Goal: Transaction & Acquisition: Book appointment/travel/reservation

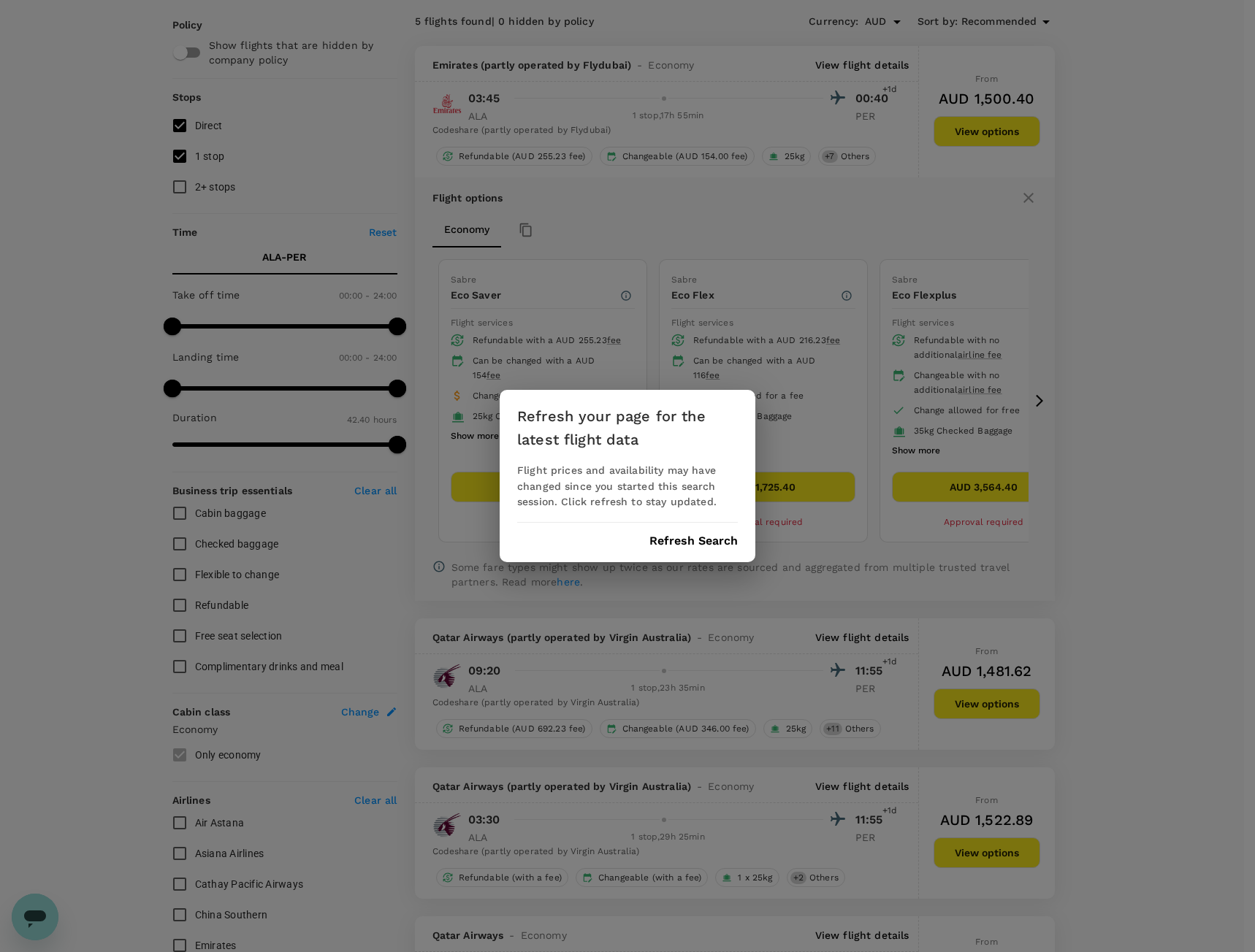
click at [689, 540] on button "Refresh Search" at bounding box center [694, 542] width 88 height 13
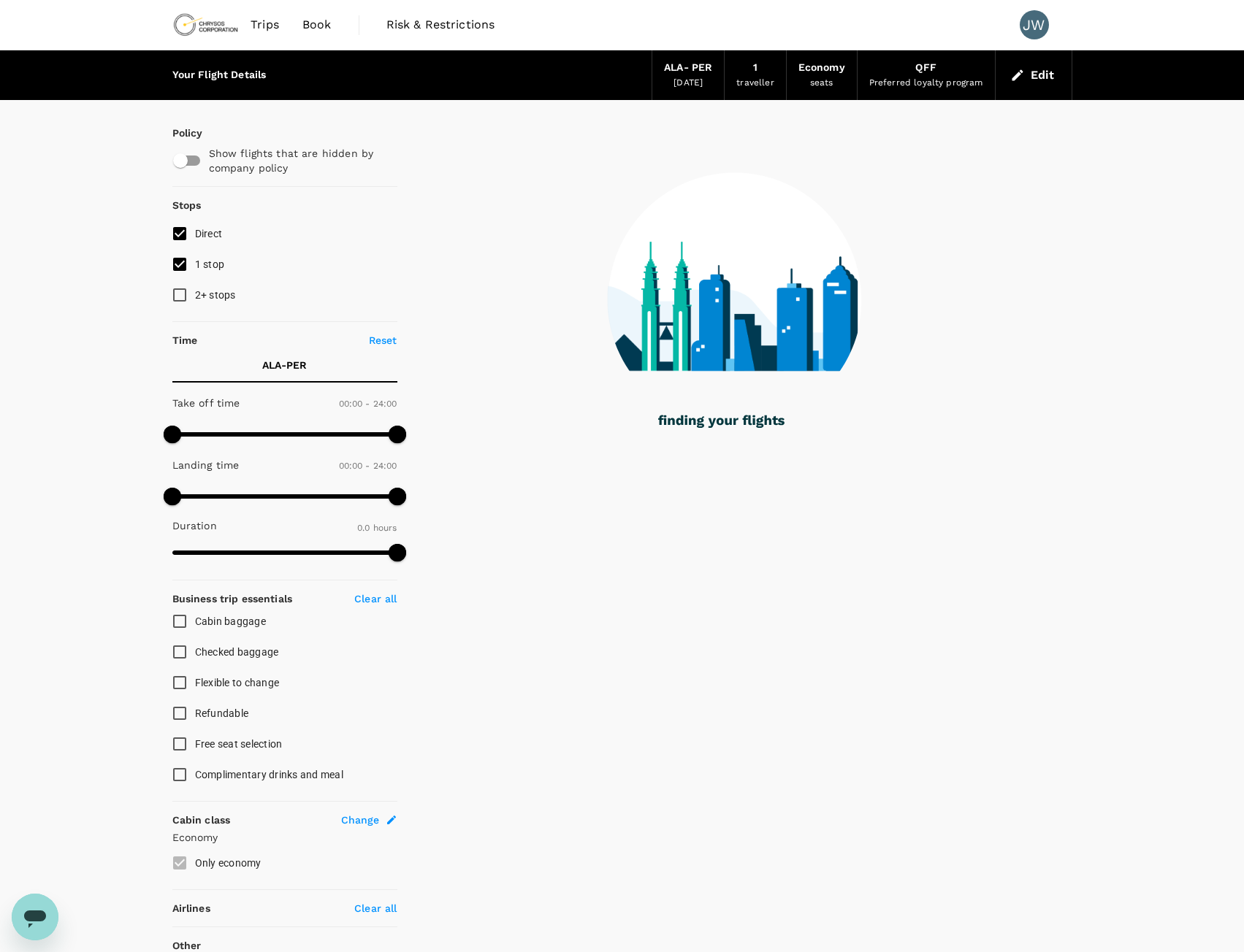
type input "2010"
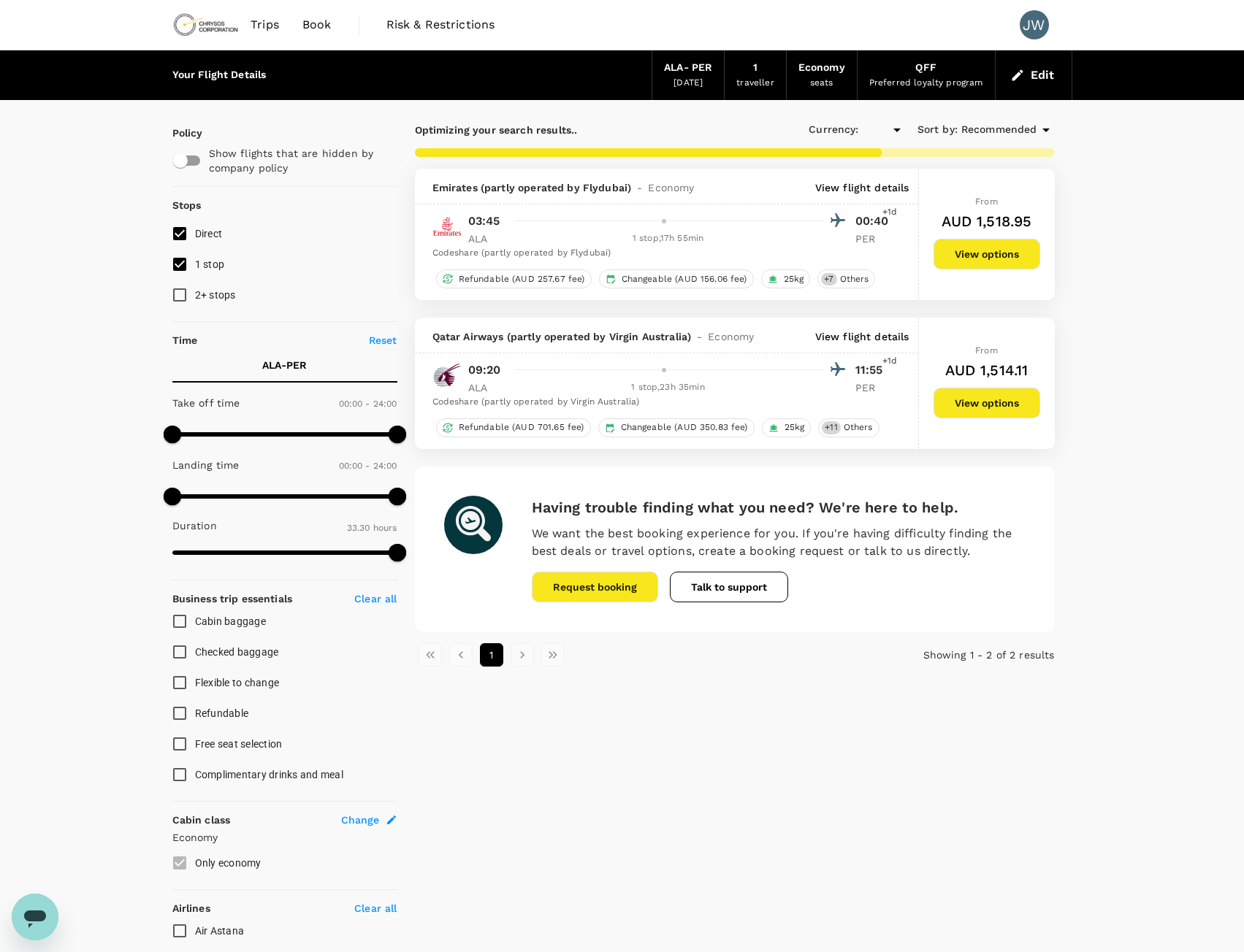
type input "AUD"
type input "2560"
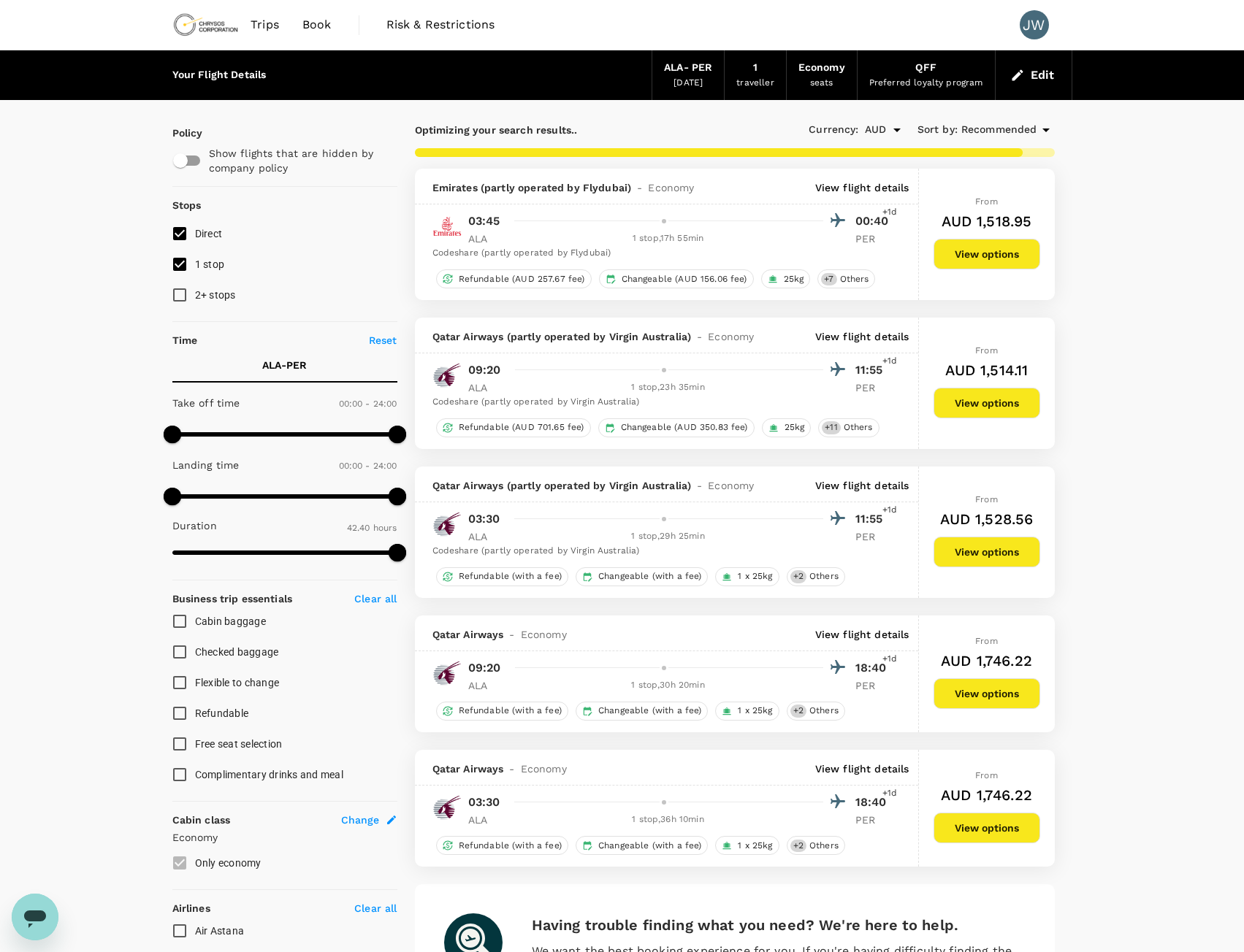
click at [1124, 208] on div "Your Flight Details ALA - PER [DATE] 1 traveller Economy seats QFF Preferred lo…" at bounding box center [622, 777] width 1244 height 1453
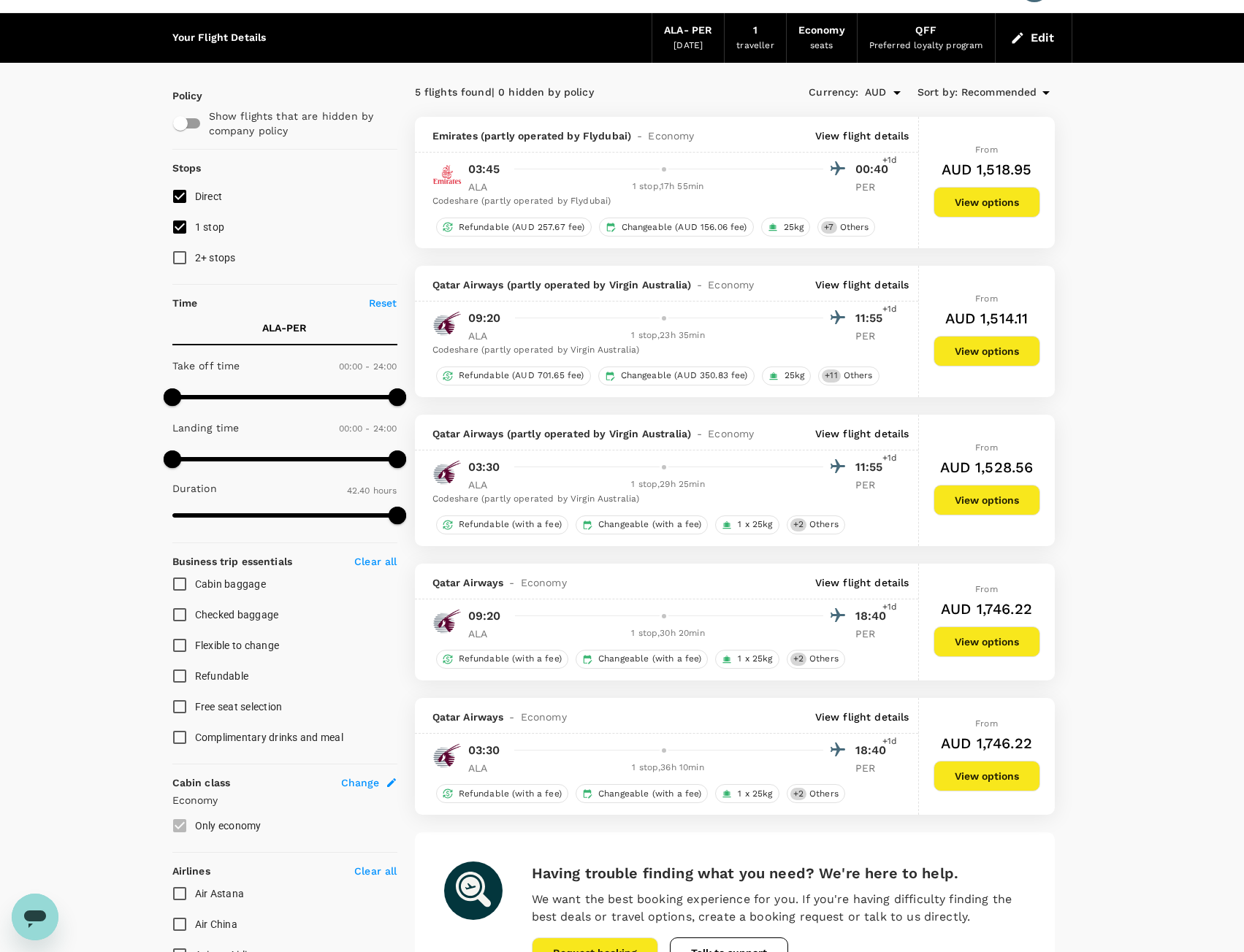
scroll to position [40, 0]
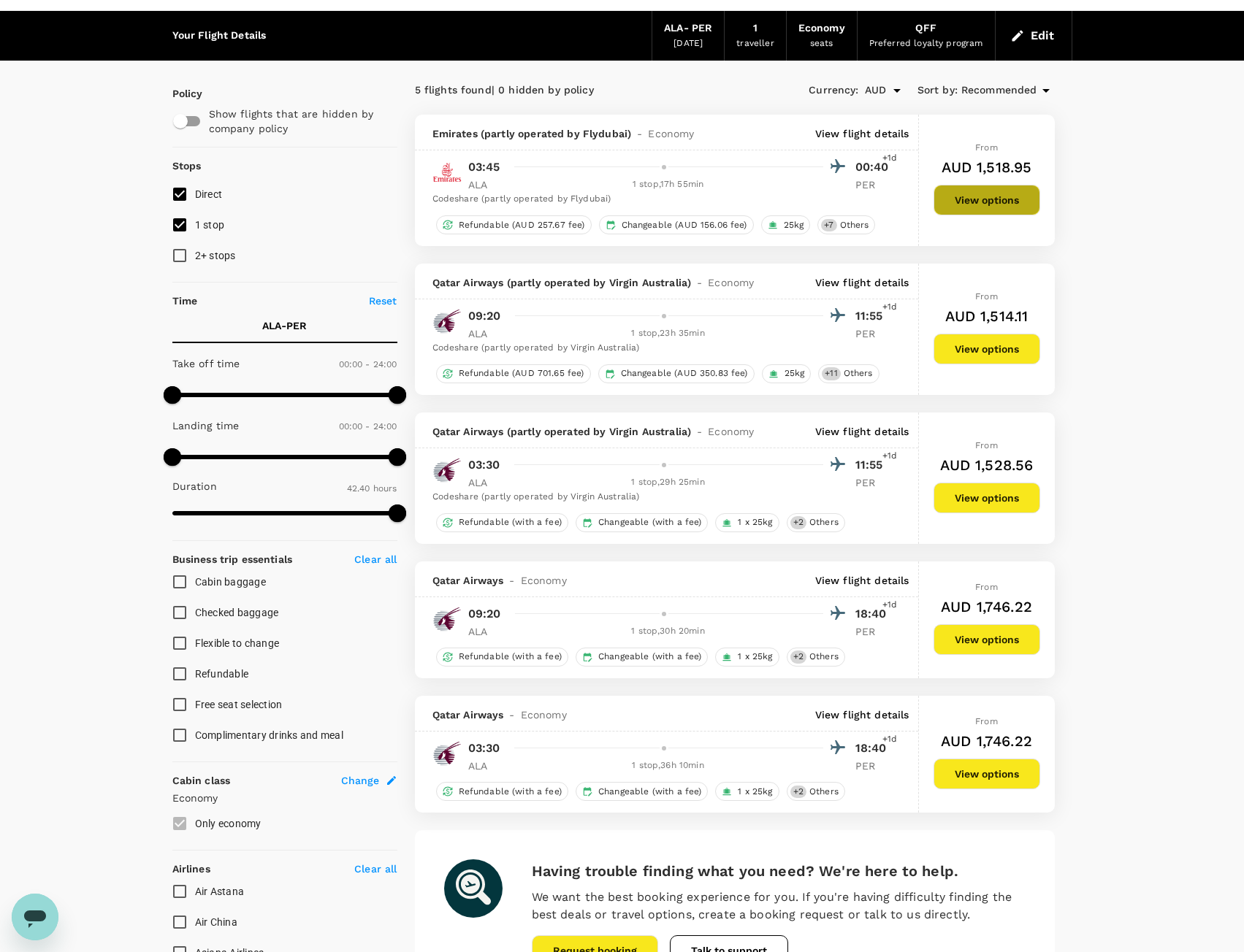
click at [1016, 203] on button "View options" at bounding box center [987, 200] width 107 height 30
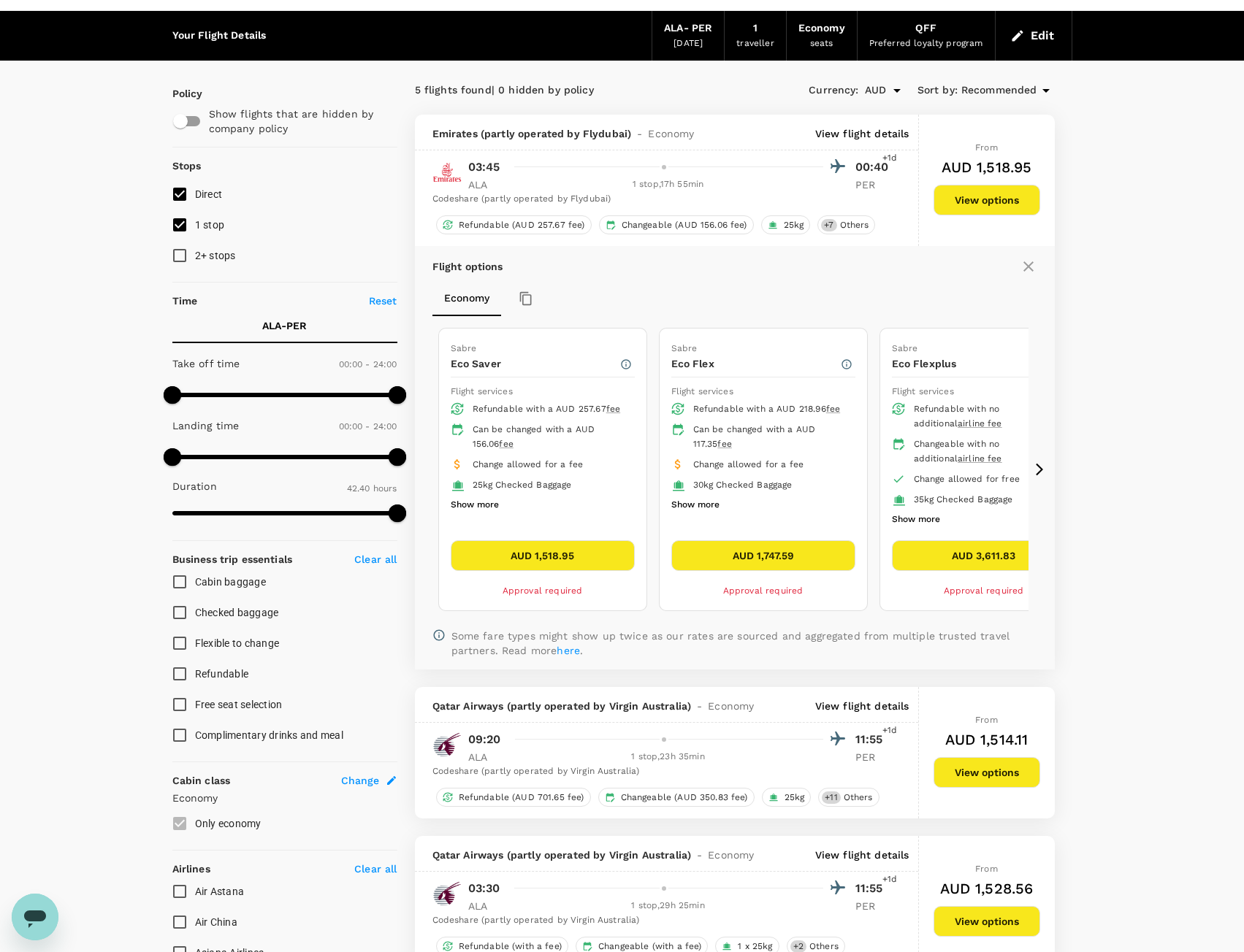
scroll to position [154, 0]
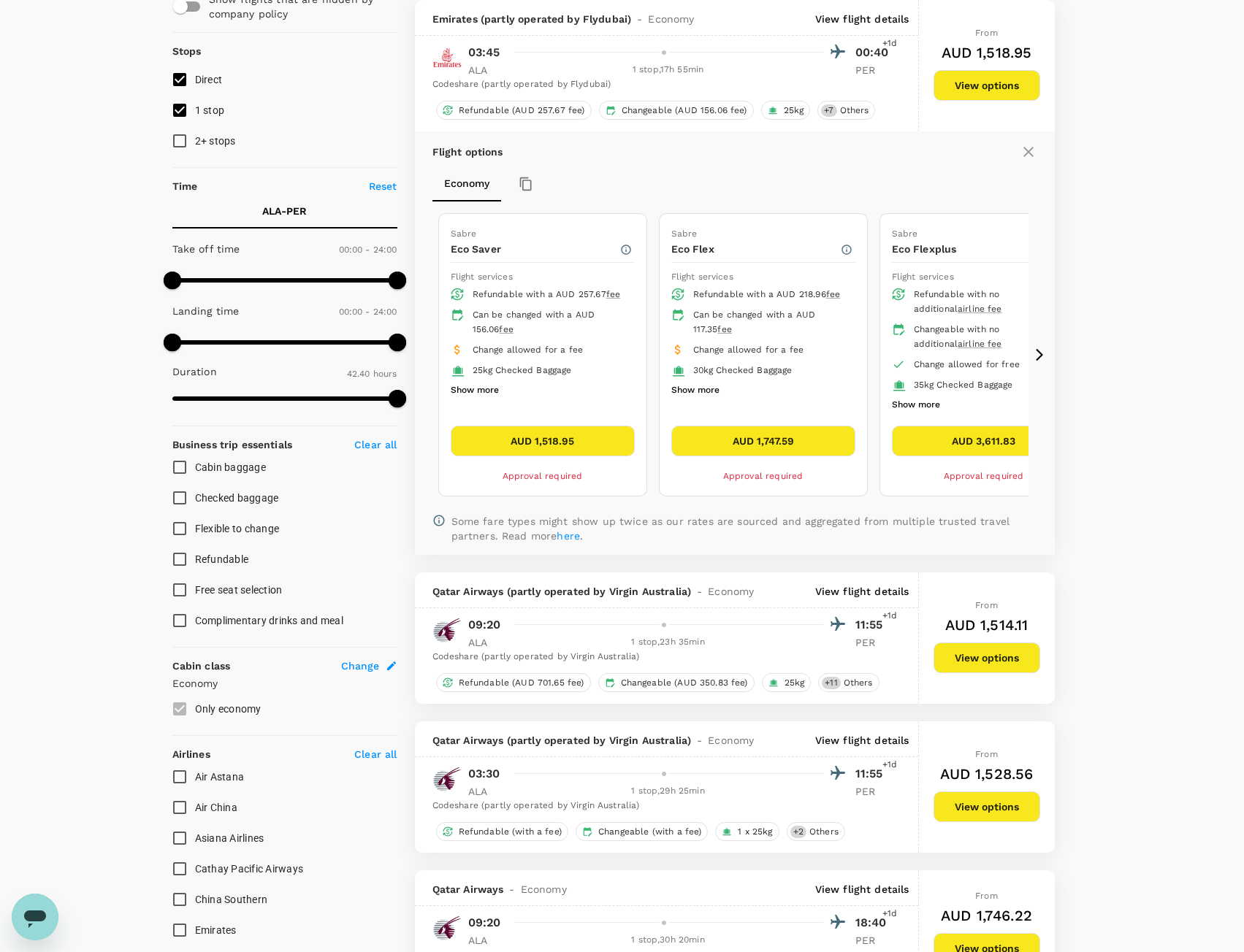
click at [1042, 356] on icon at bounding box center [1039, 355] width 14 height 14
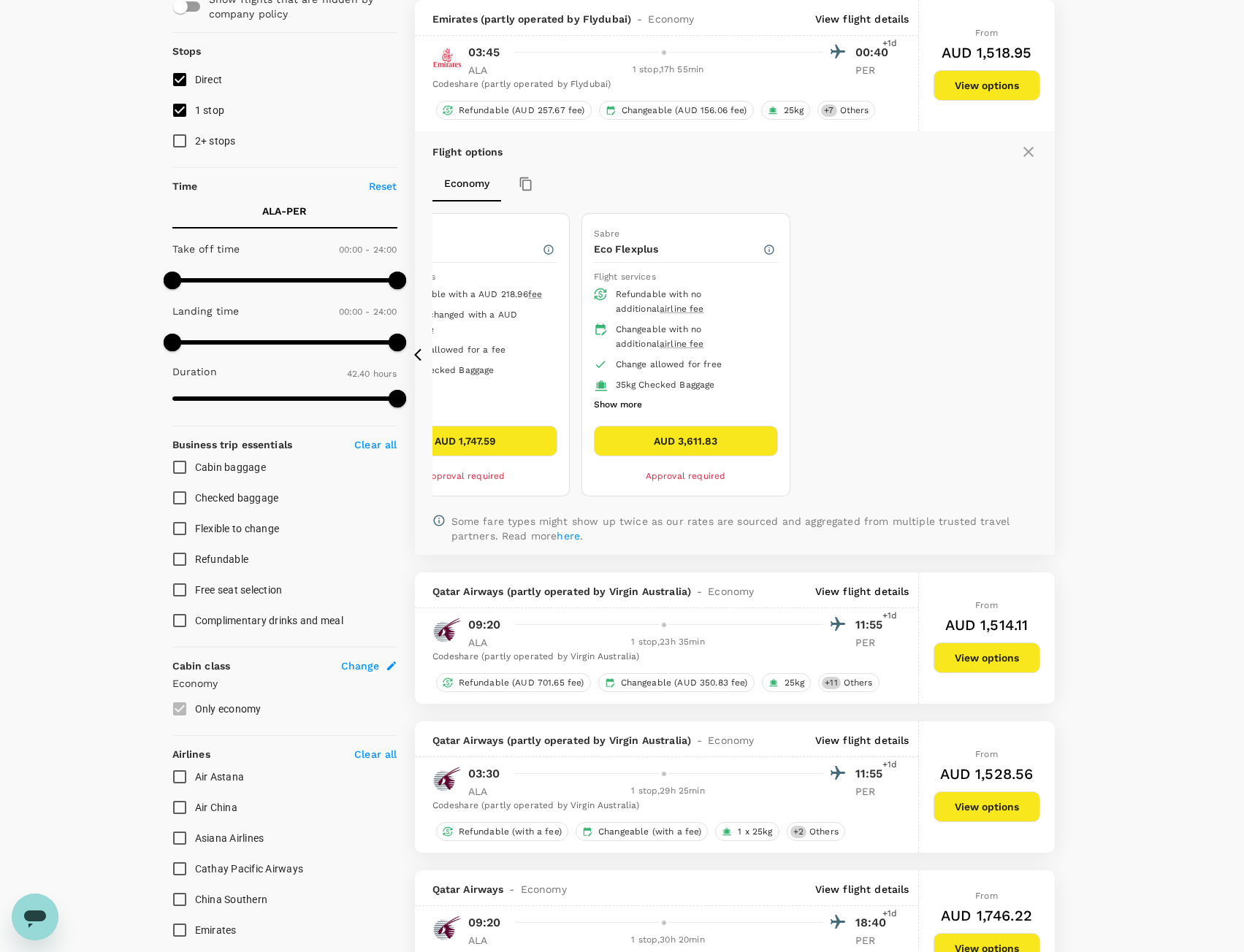
click at [418, 357] on icon at bounding box center [417, 355] width 8 height 13
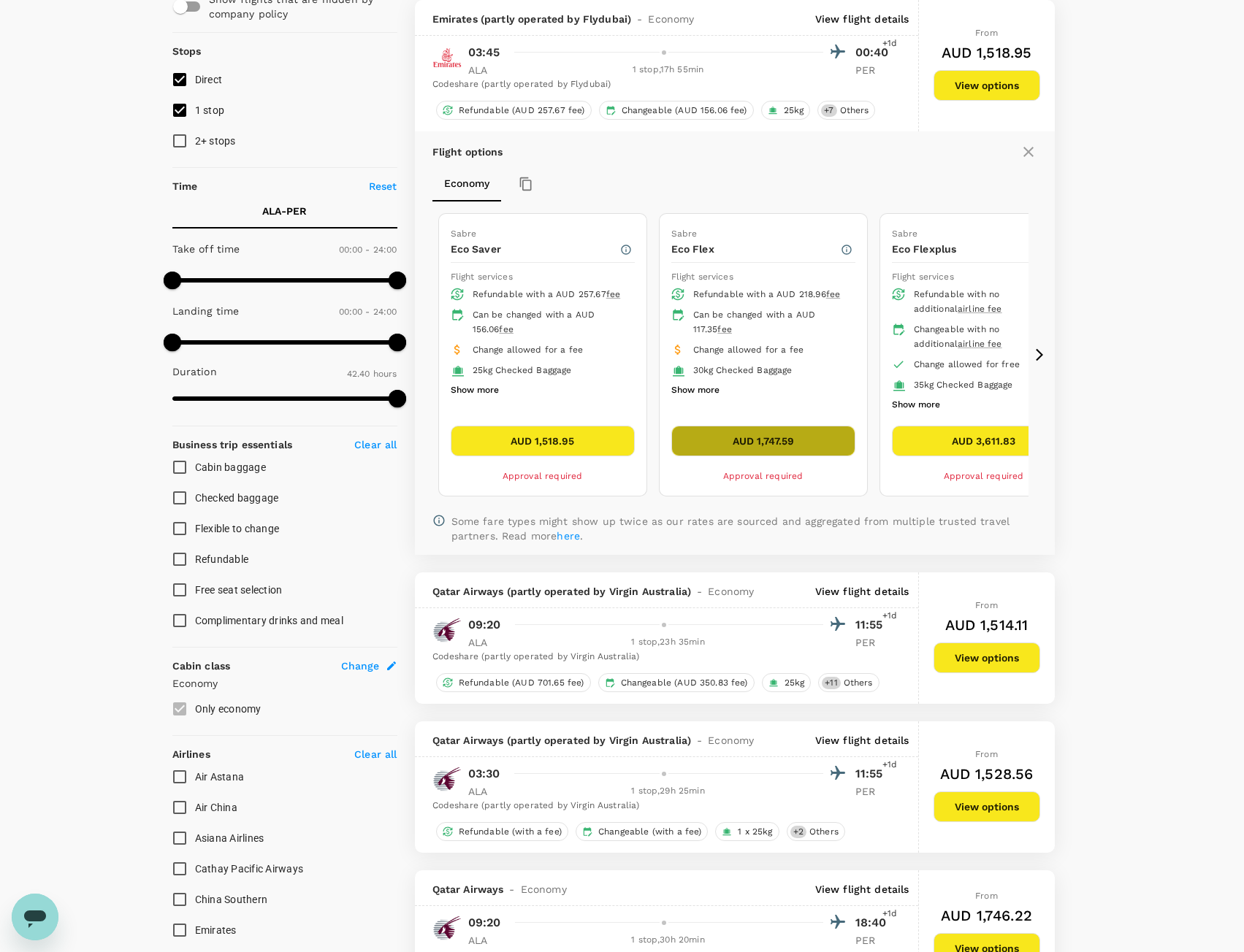
click at [764, 441] on button "AUD 1,747.59" at bounding box center [764, 441] width 184 height 30
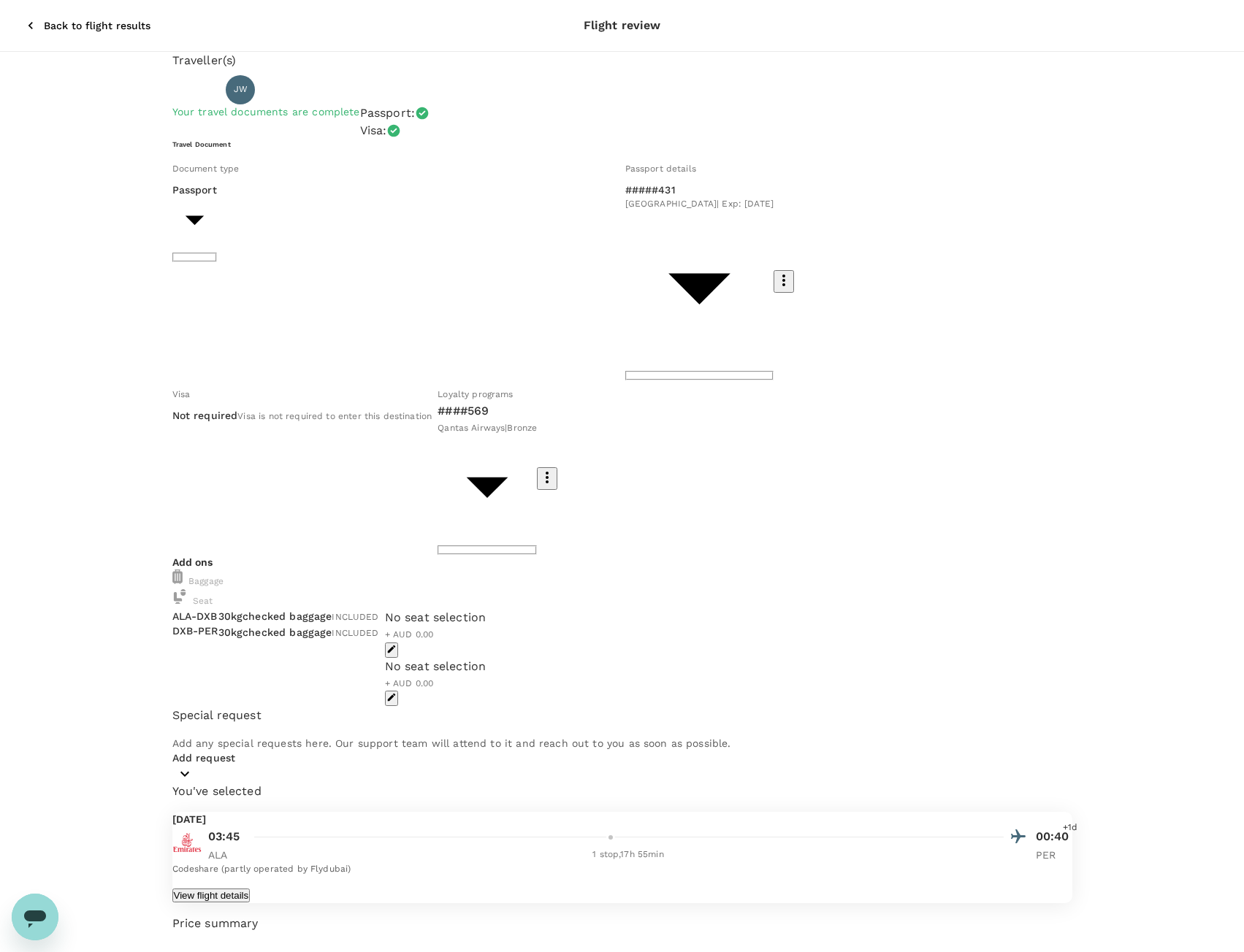
click at [398, 643] on button "button" at bounding box center [392, 650] width 13 height 15
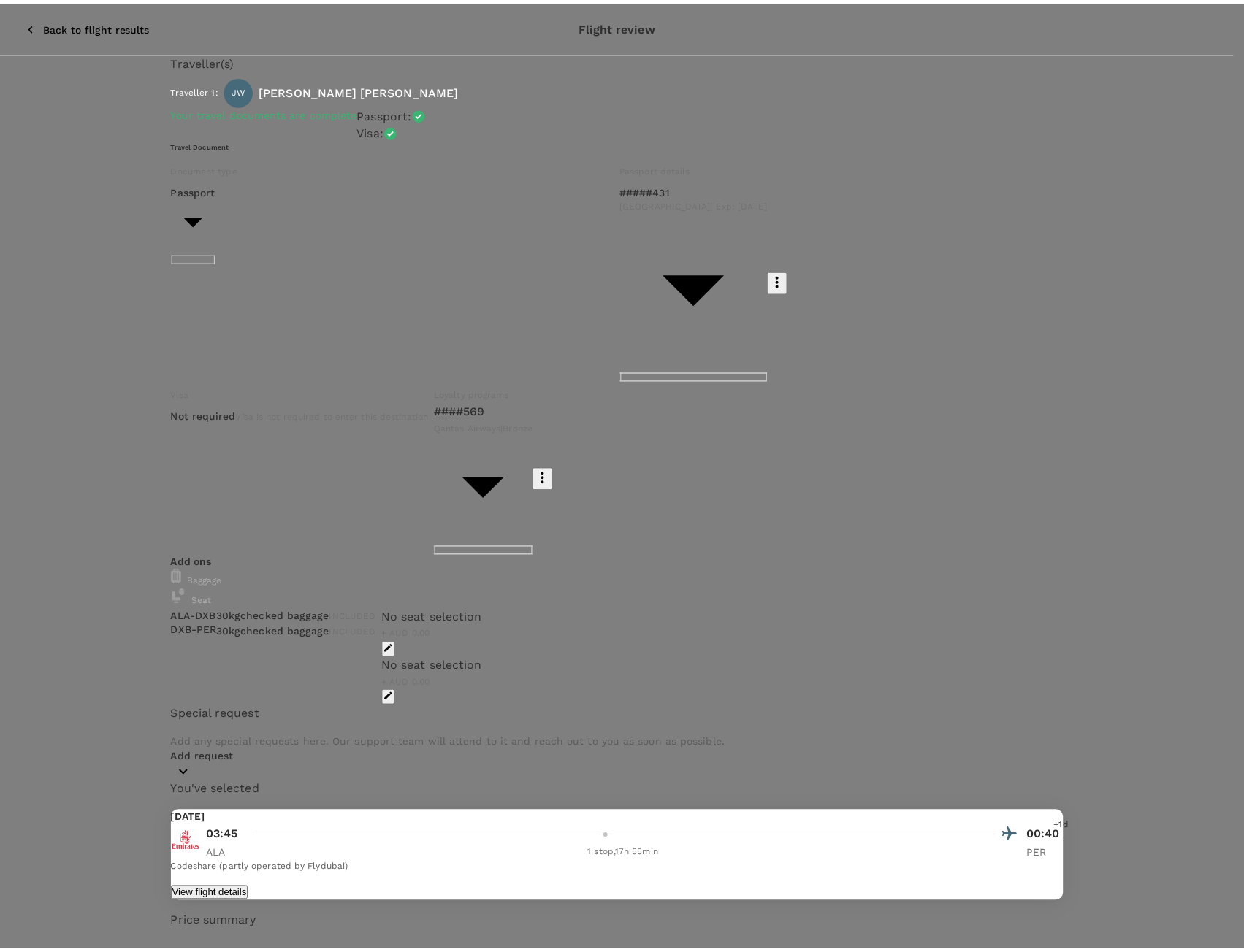
scroll to position [129, 0]
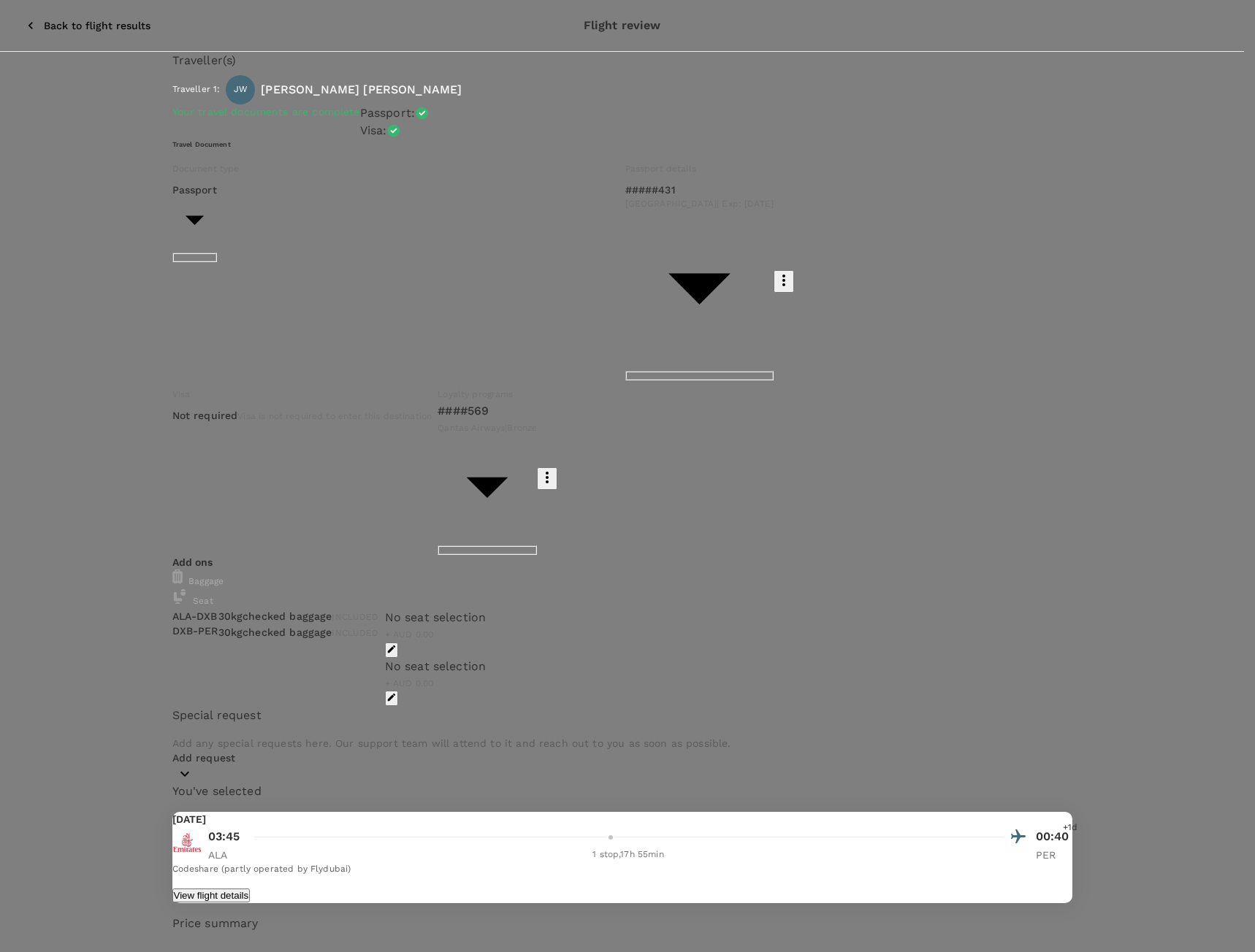
click at [1154, 535] on p "Select" at bounding box center [1093, 542] width 173 height 14
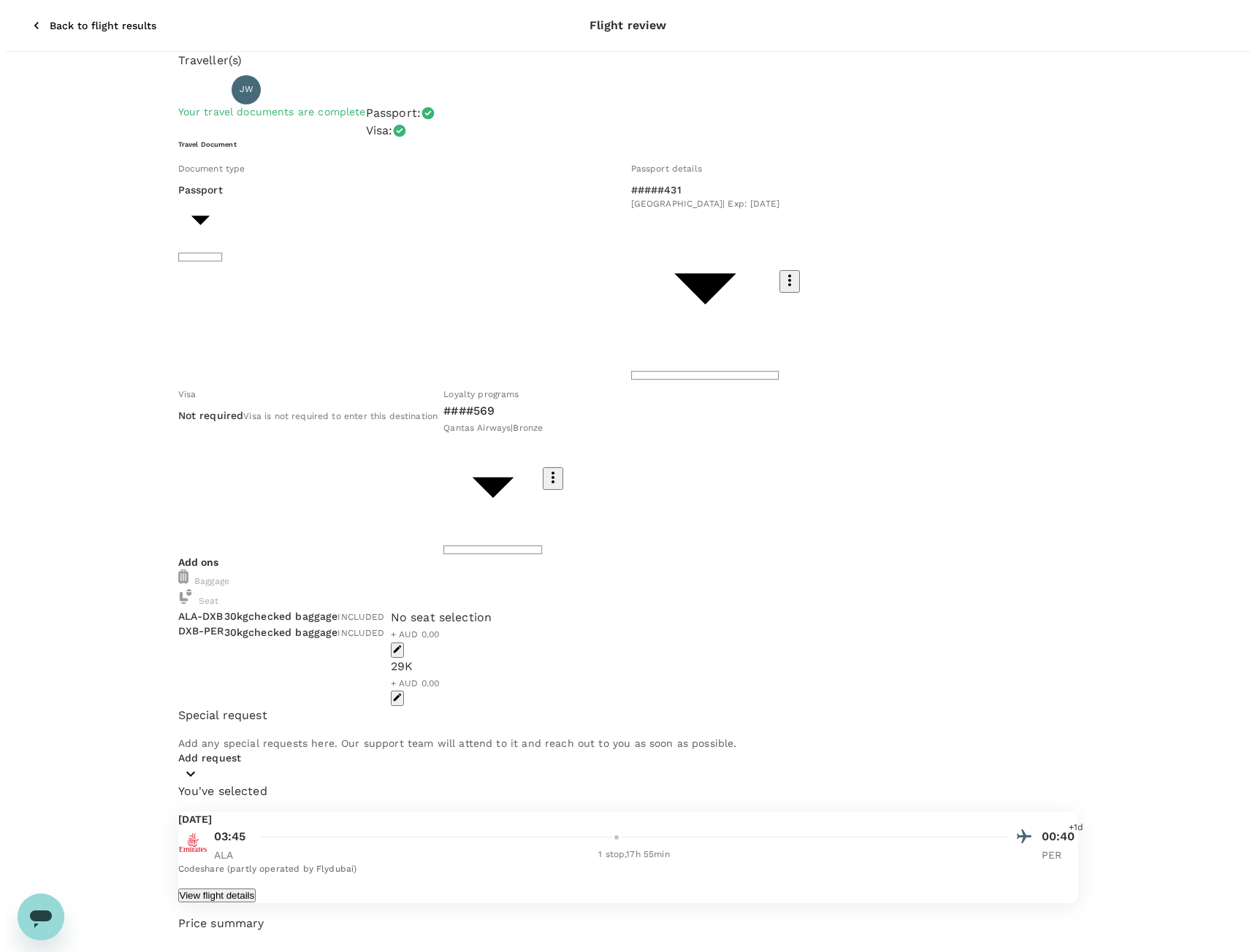
scroll to position [0, 0]
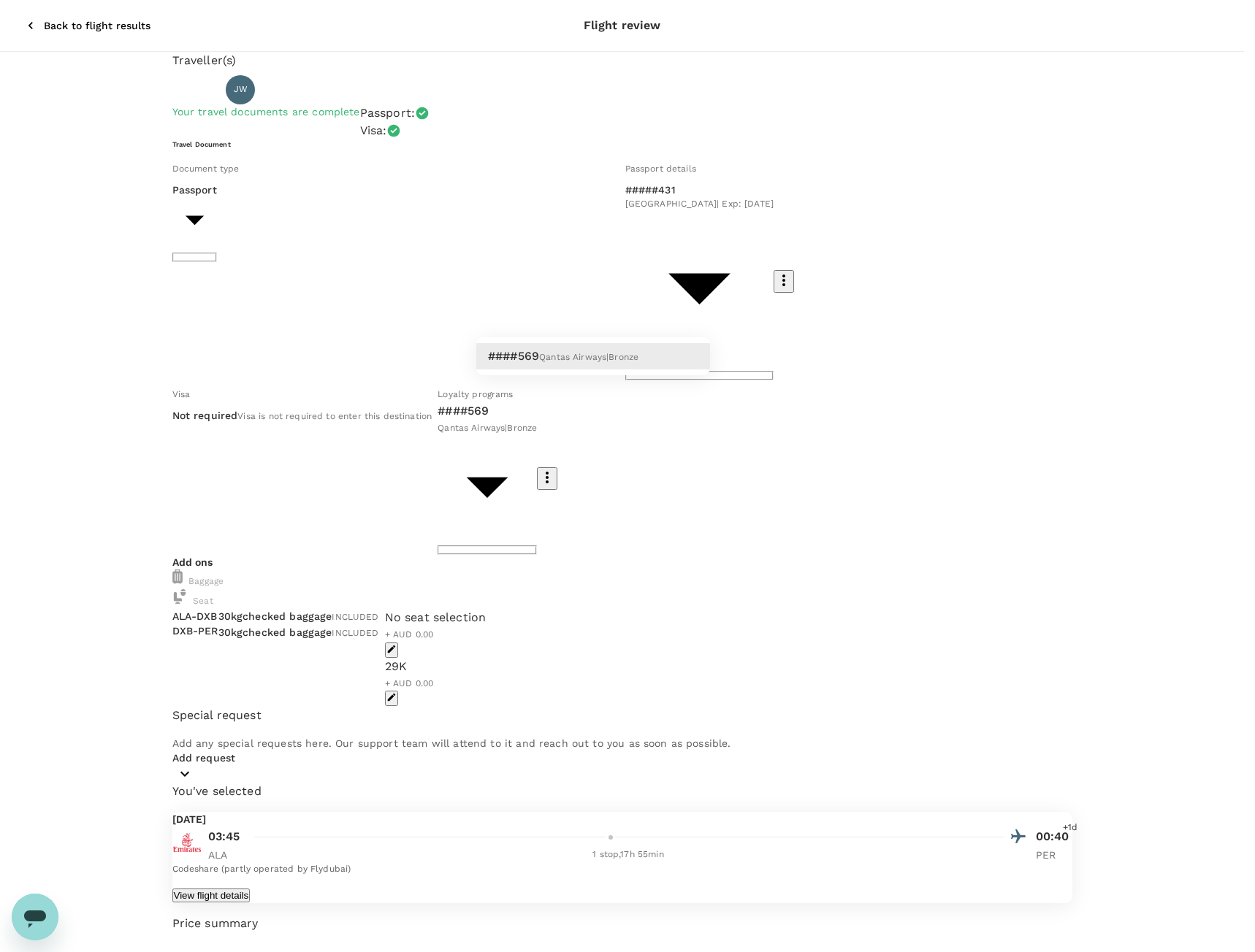
click at [696, 313] on body "Back to flight results Flight review Traveller(s) Traveller 1 : [PERSON_NAME] […" at bounding box center [627, 654] width 1255 height 1308
click at [696, 313] on div at bounding box center [627, 476] width 1255 height 952
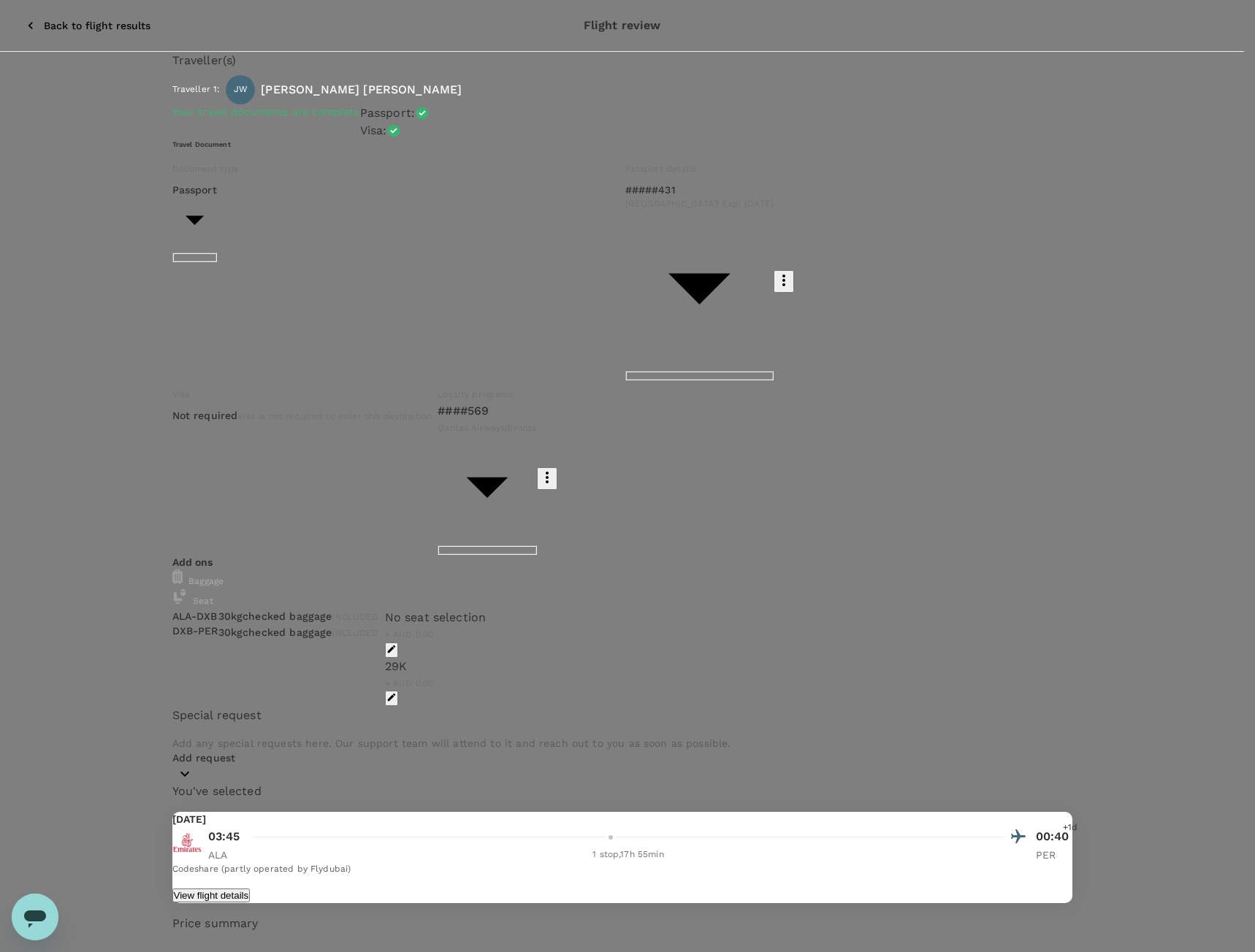
type input "9c4289b1-14a3-4119-8736-521306e5ca8f"
type textarea "Return leg from [GEOGRAPHIC_DATA]"
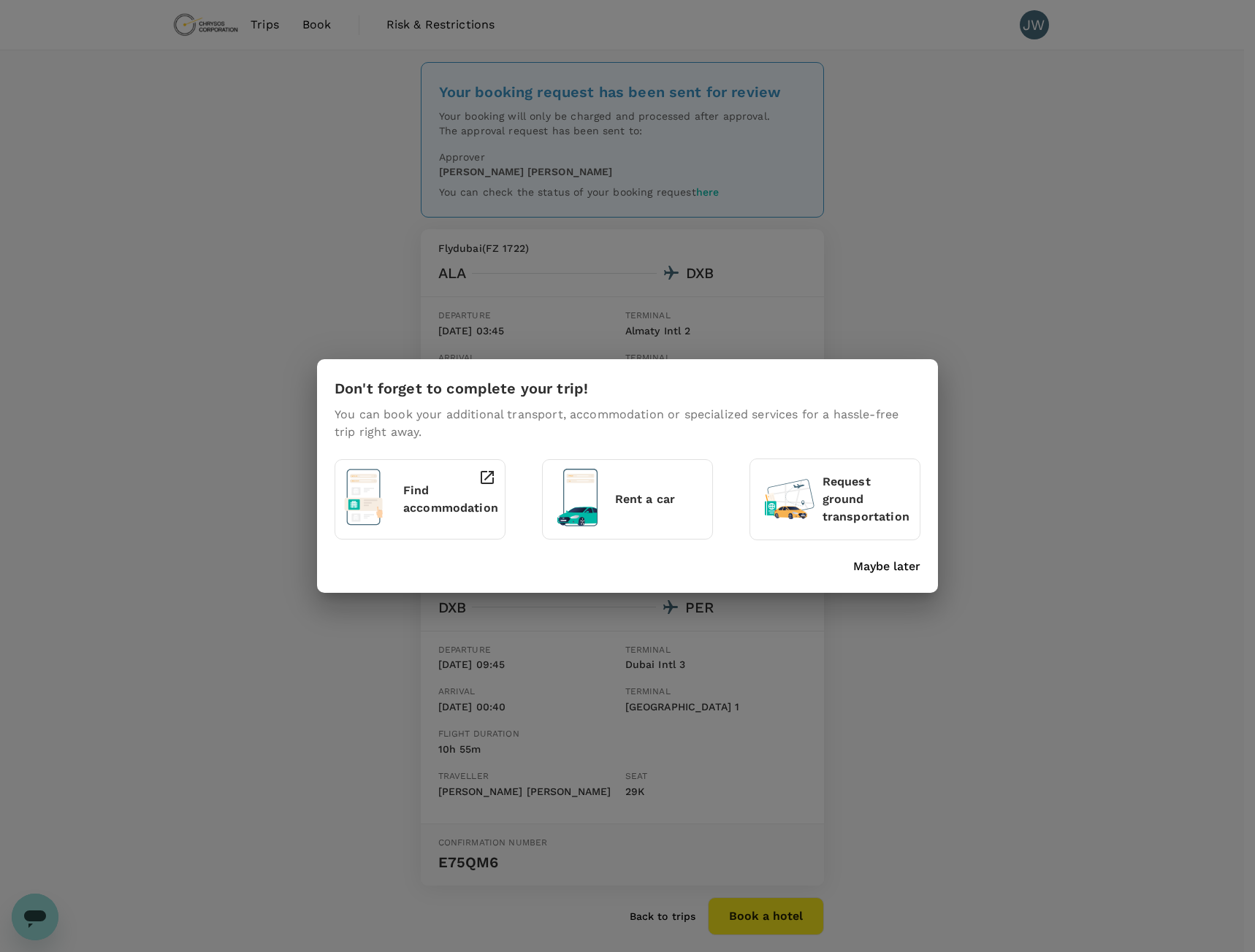
click at [891, 573] on p "Maybe later" at bounding box center [887, 566] width 67 height 18
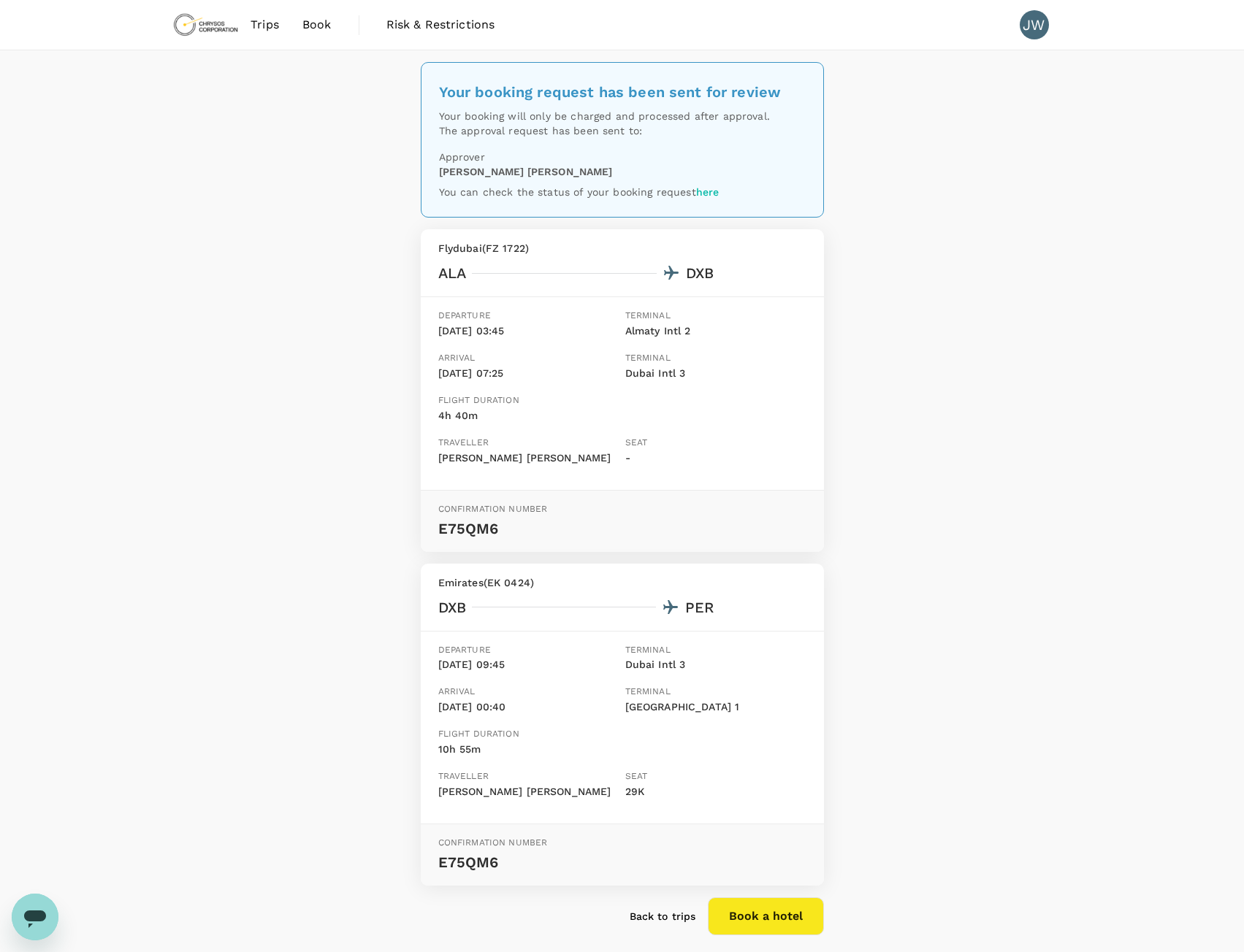
click at [265, 28] on span "Trips" at bounding box center [265, 24] width 29 height 18
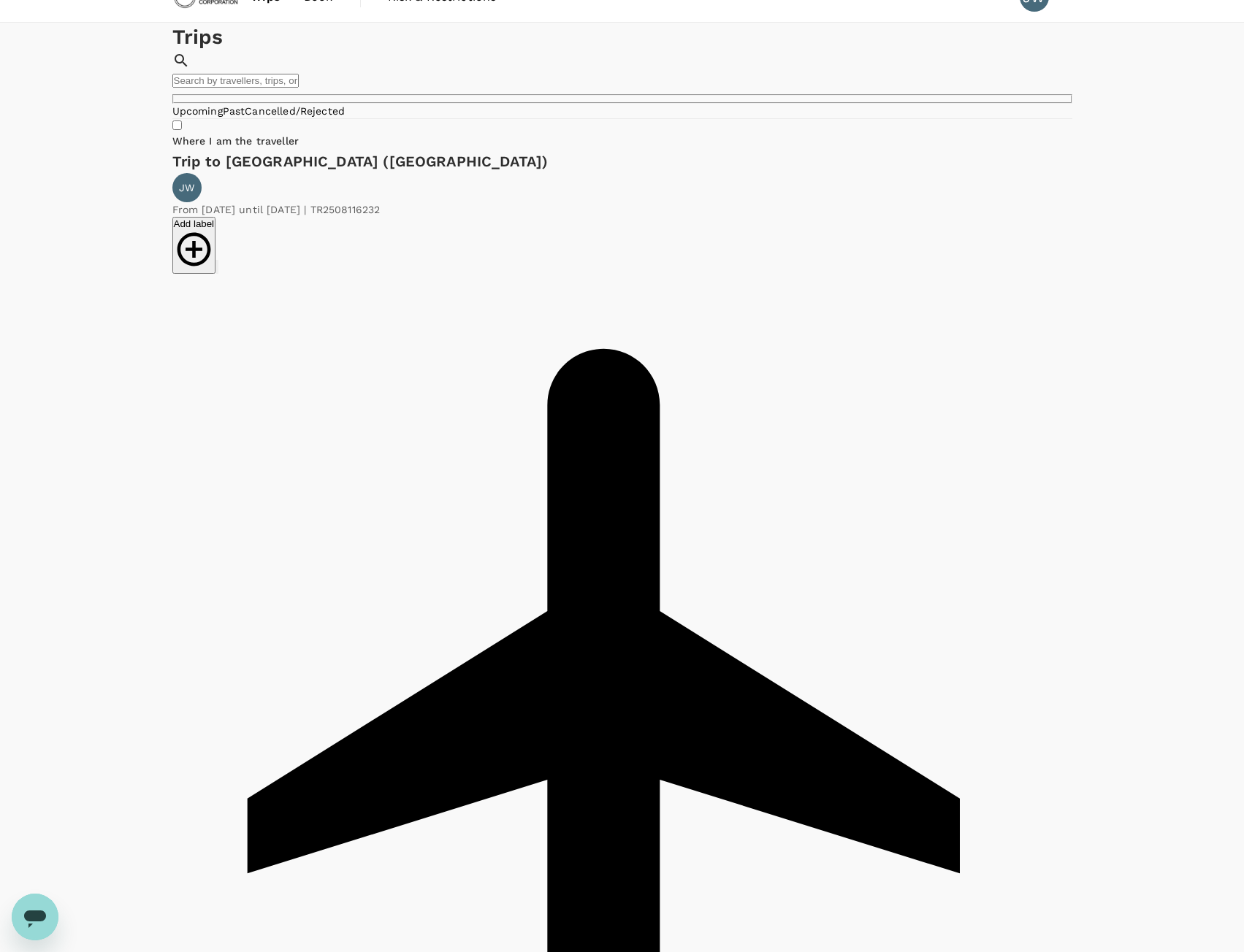
scroll to position [30, 0]
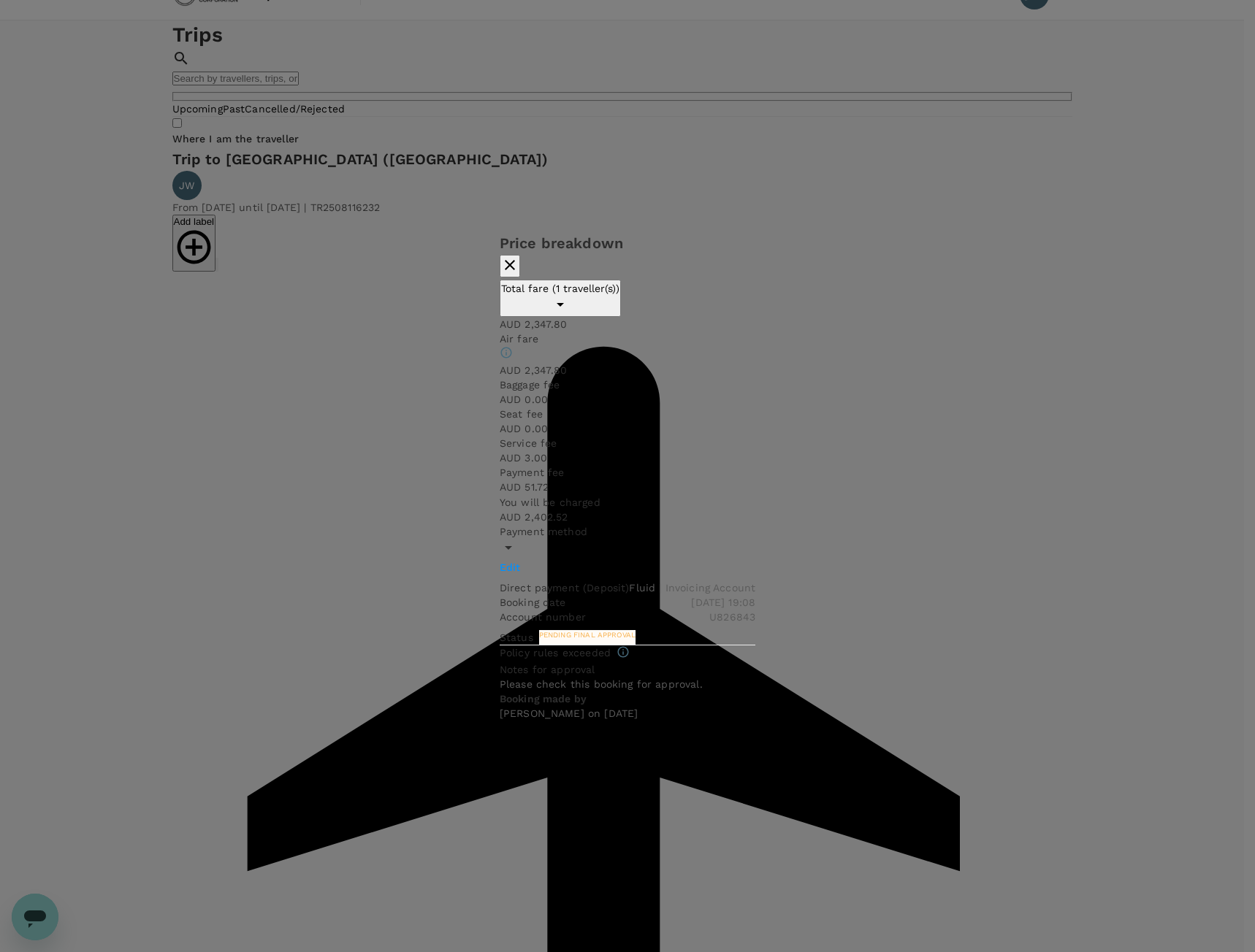
click at [518, 274] on icon "button" at bounding box center [510, 265] width 18 height 18
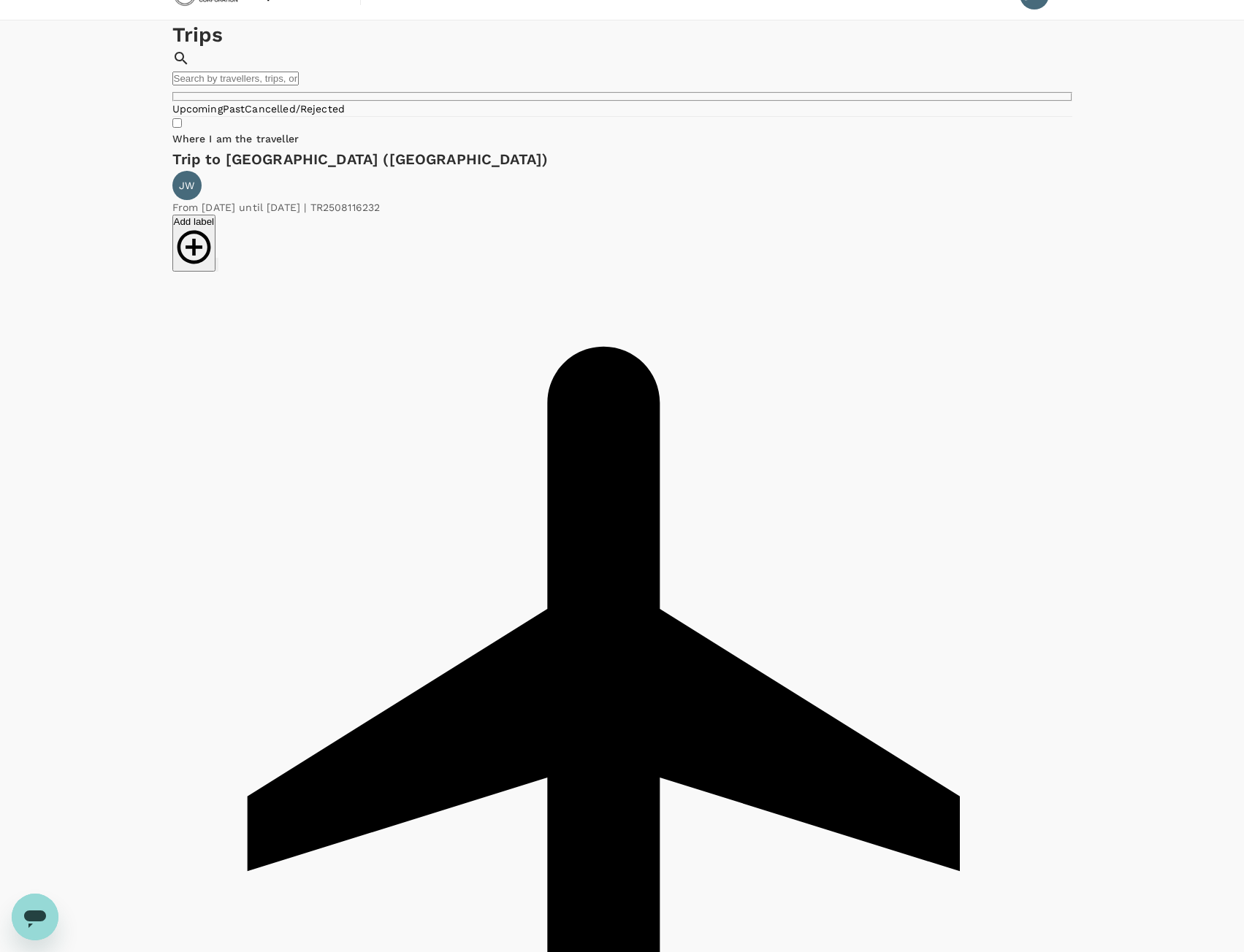
click at [217, 268] on icon "button" at bounding box center [217, 268] width 0 height 0
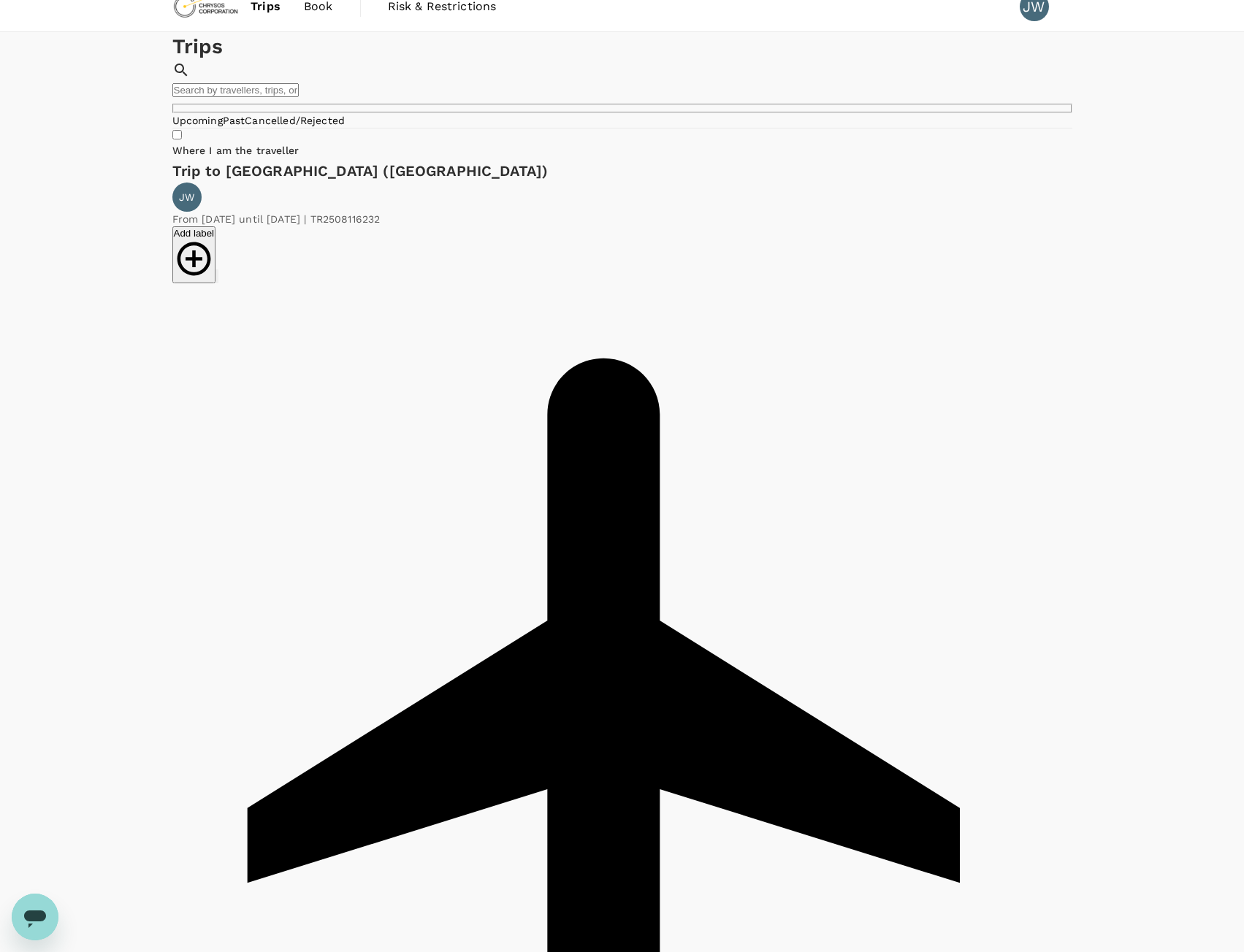
scroll to position [0, 0]
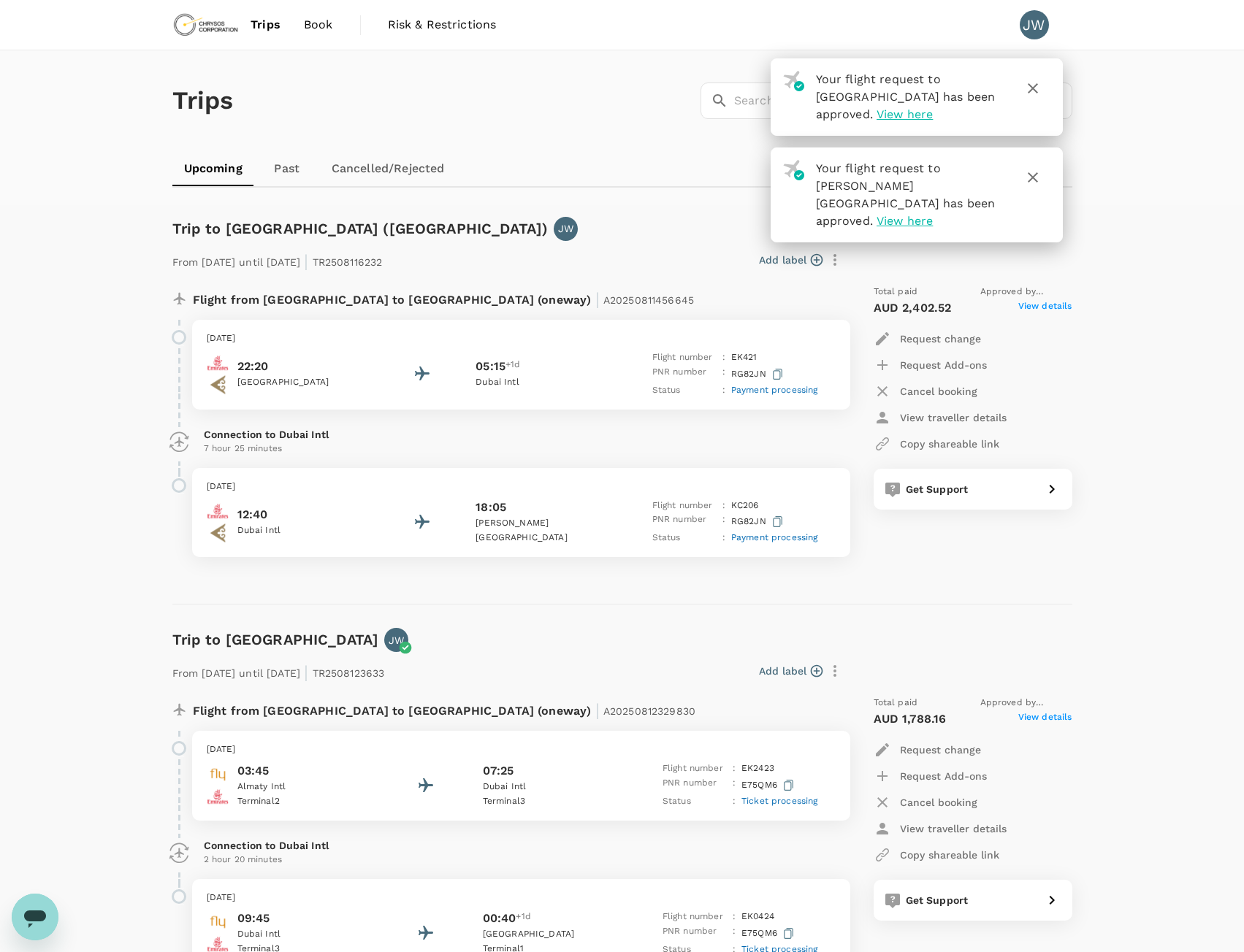
click at [1029, 83] on icon "button" at bounding box center [1032, 88] width 18 height 18
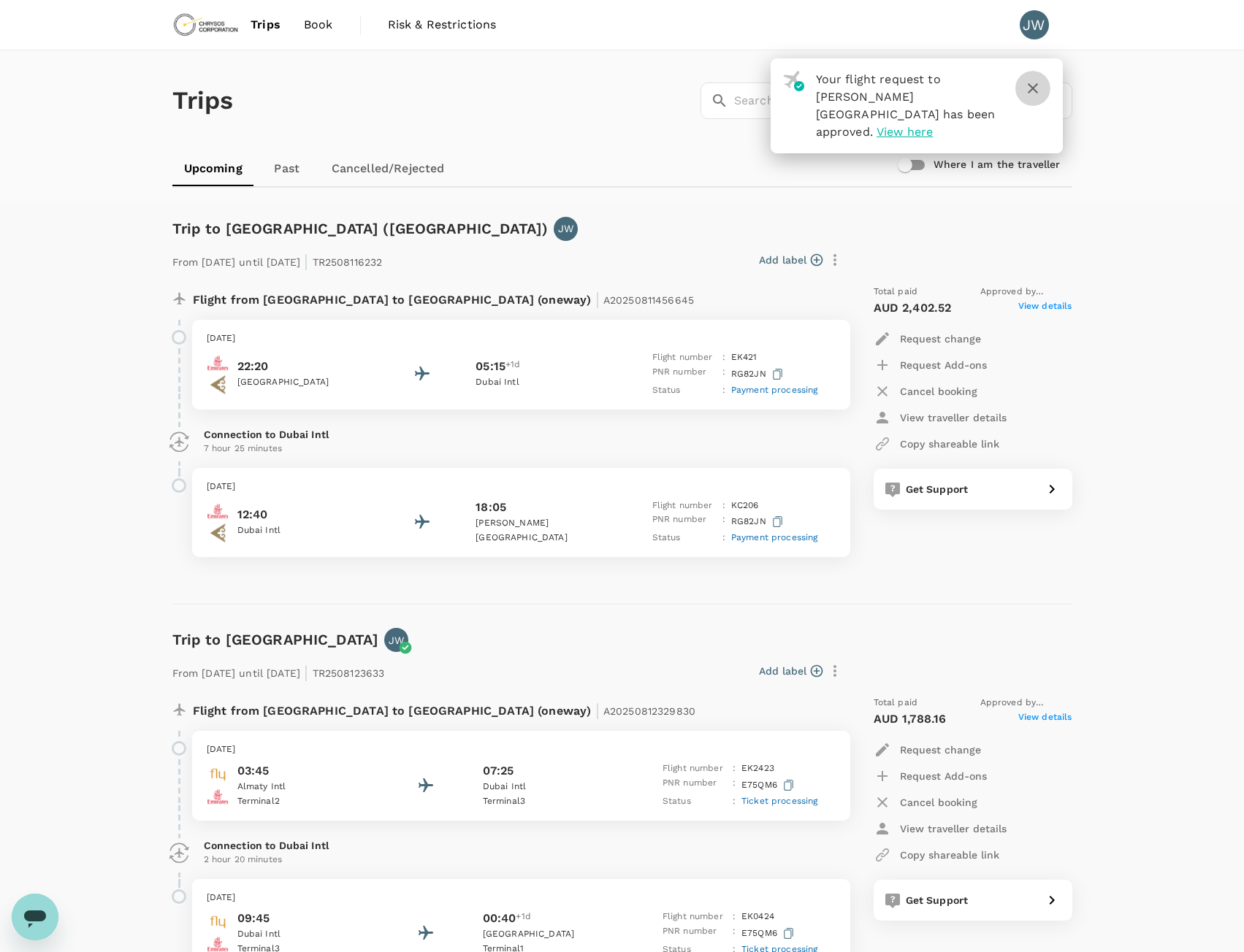
click at [1029, 83] on icon "button" at bounding box center [1032, 88] width 18 height 18
